Goal: Task Accomplishment & Management: Manage account settings

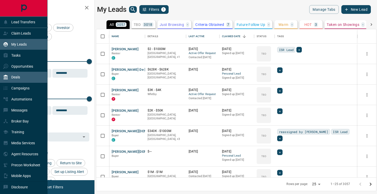
click at [22, 78] on div "Deals" at bounding box center [24, 77] width 48 height 11
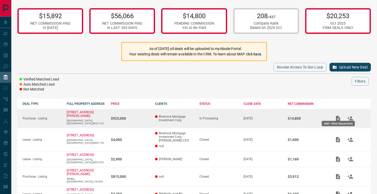
click at [340, 116] on icon "Add / View Documents" at bounding box center [338, 118] width 4 height 5
click at [333, 114] on button "Add / View Documents" at bounding box center [338, 119] width 12 height 12
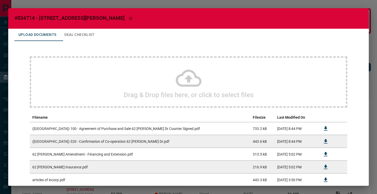
click at [187, 74] on icon at bounding box center [189, 79] width 26 height 26
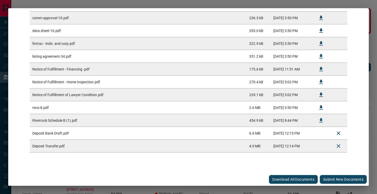
scroll to position [175, 0]
click at [335, 179] on button "Submit new documents" at bounding box center [343, 179] width 47 height 9
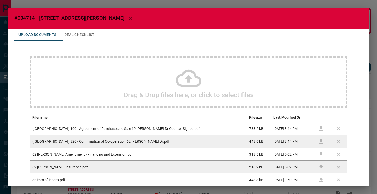
scroll to position [0, 0]
click at [128, 18] on icon "button" at bounding box center [131, 18] width 6 height 6
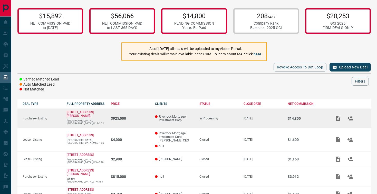
click at [295, 117] on p "$14,800" at bounding box center [307, 119] width 39 height 4
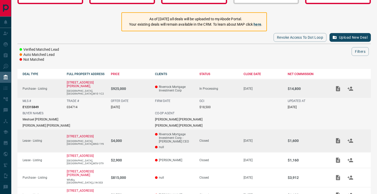
scroll to position [62, 0]
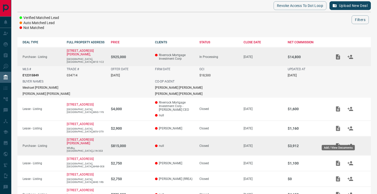
click at [336, 143] on icon "Add / View Documents" at bounding box center [338, 146] width 6 height 6
click at [339, 143] on icon "Add / View Documents" at bounding box center [338, 146] width 6 height 6
click at [339, 144] on icon "Add / View Documents" at bounding box center [338, 146] width 4 height 5
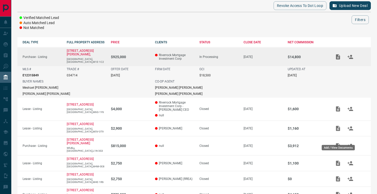
click at [337, 149] on body "Lead Transfers Claim Leads My Leads Tasks Opportunities Deals Campaigns Automat…" at bounding box center [188, 110] width 377 height 345
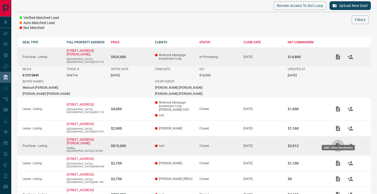
click at [337, 144] on icon "Add / View Documents" at bounding box center [338, 146] width 4 height 5
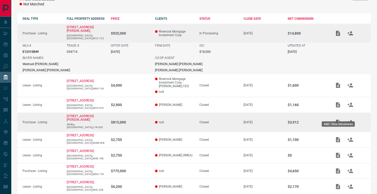
scroll to position [86, 0]
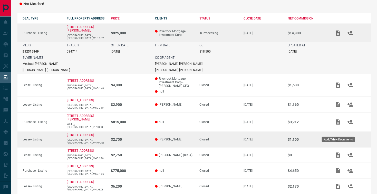
click at [337, 137] on icon "Add / View Documents" at bounding box center [338, 139] width 4 height 5
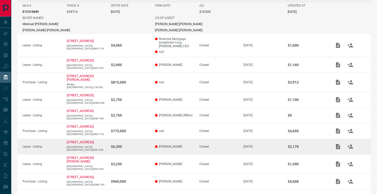
scroll to position [124, 0]
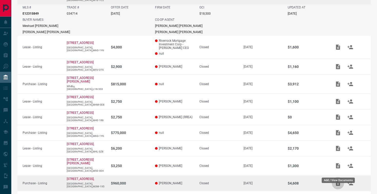
click at [340, 181] on icon "Add / View Documents" at bounding box center [338, 183] width 4 height 5
click at [81, 176] on td "[STREET_ADDRESS]" at bounding box center [84, 183] width 44 height 15
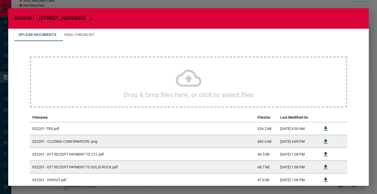
scroll to position [0, 0]
click at [88, 17] on icon "button" at bounding box center [91, 18] width 6 height 6
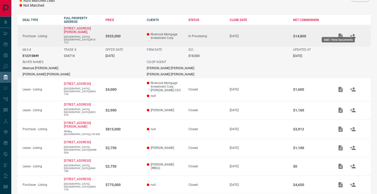
click at [338, 33] on icon "Add / View Documents" at bounding box center [341, 36] width 6 height 6
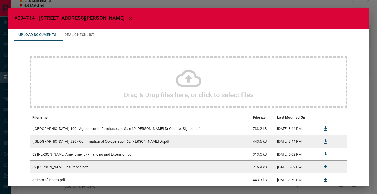
click at [128, 18] on icon "button" at bounding box center [131, 18] width 6 height 6
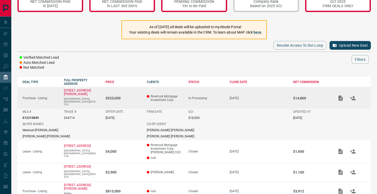
scroll to position [22, 0]
click at [339, 96] on icon "Add / View Documents" at bounding box center [341, 98] width 4 height 5
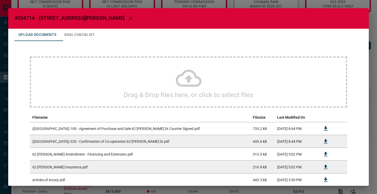
scroll to position [1, 0]
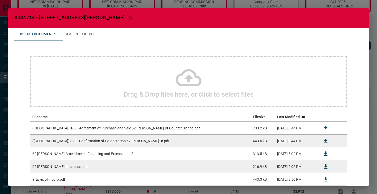
click at [128, 16] on icon "button" at bounding box center [131, 18] width 6 height 6
